Goal: Task Accomplishment & Management: Use online tool/utility

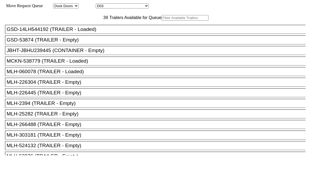
select select "1815"
select select "12540"
click at [161, 21] on input "text" at bounding box center [184, 18] width 47 height 6
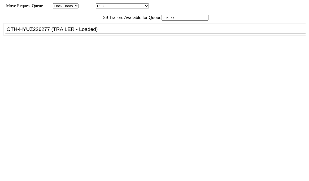
type input "226277"
click at [90, 32] on div "OTH-HYUZ226277 (TRAILER - Loaded)" at bounding box center [158, 29] width 302 height 6
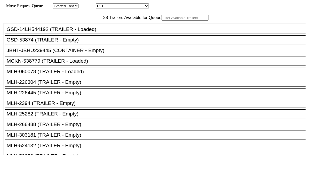
click at [109, 6] on select "D01 D02 D03 D04 D05 D06 D07 D08 D09 D10 D11 D12 D13 D14 D15 D16 D17 D18 D19 D20…" at bounding box center [122, 5] width 53 height 5
select select "12541"
click at [100, 4] on select "D01 D02 D03 D04 D05 D06 D07 D08 D09 D10 D11 D12 D13 D14 D15 D16 D17 D18 D19 D20…" at bounding box center [122, 5] width 53 height 5
click at [161, 21] on input "text" at bounding box center [184, 18] width 47 height 6
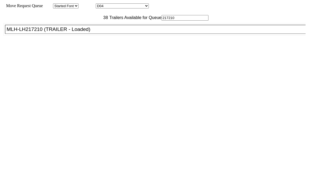
type input "217210"
click at [86, 32] on div "MLH-LH217210 (TRAILER - Loaded)" at bounding box center [158, 29] width 302 height 6
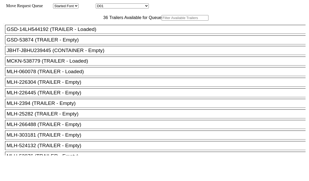
click at [161, 21] on input "text" at bounding box center [184, 18] width 47 height 6
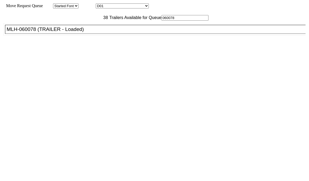
type input "060078"
click at [98, 32] on div "MLH-060078 (TRAILER - Loaded)" at bounding box center [158, 29] width 302 height 6
